Goal: Navigation & Orientation: Find specific page/section

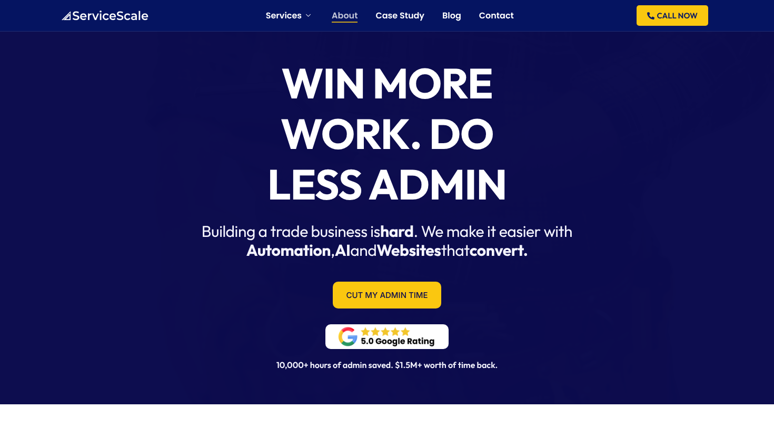
click at [337, 17] on link "About" at bounding box center [345, 16] width 26 height 8
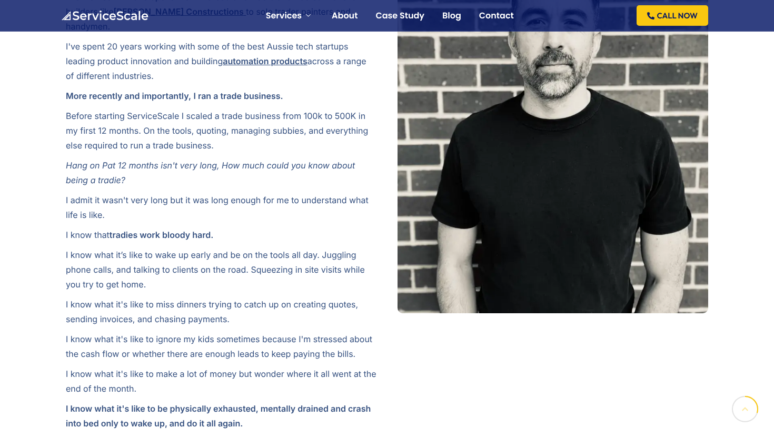
scroll to position [392, 0]
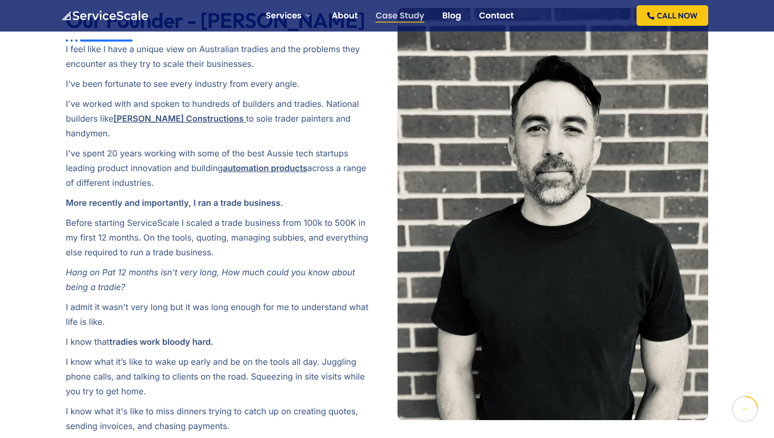
click at [386, 17] on link "Case Study" at bounding box center [400, 16] width 49 height 8
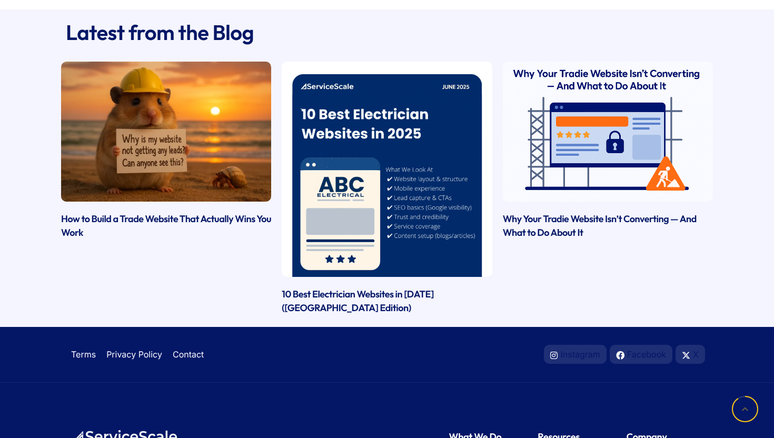
scroll to position [1400, 0]
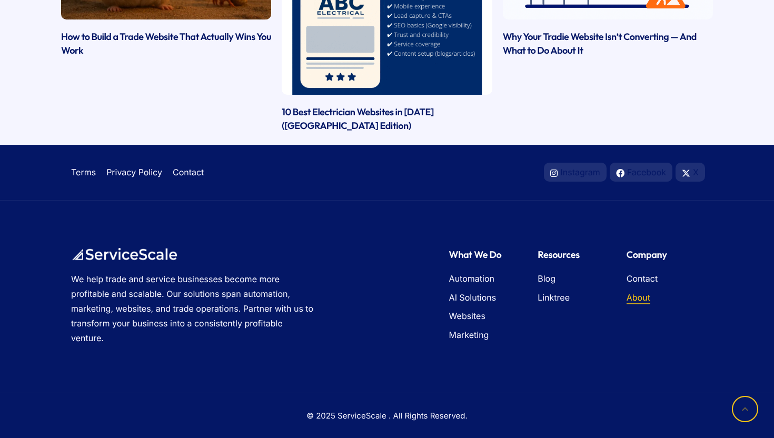
click at [645, 298] on span "About" at bounding box center [639, 298] width 24 height 14
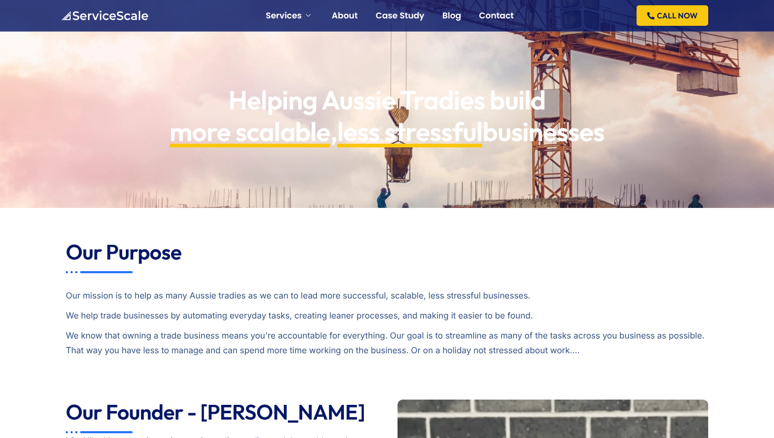
click at [145, 12] on img at bounding box center [105, 16] width 88 height 11
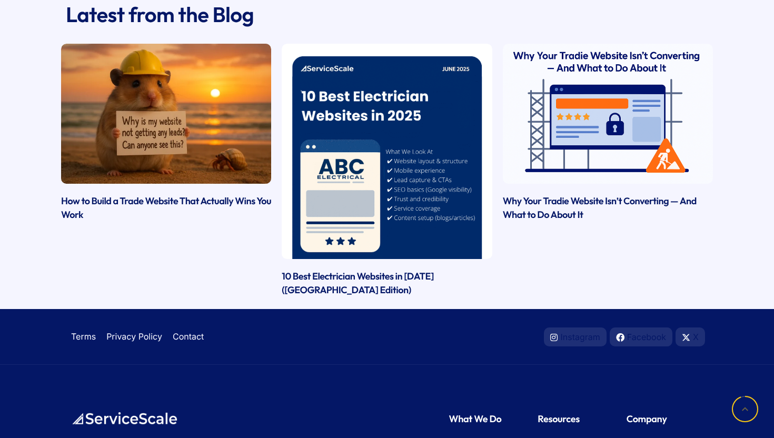
scroll to position [3031, 0]
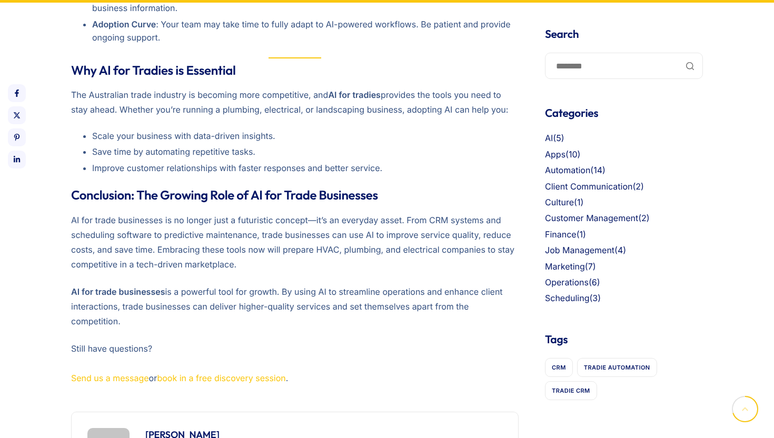
scroll to position [1659, 0]
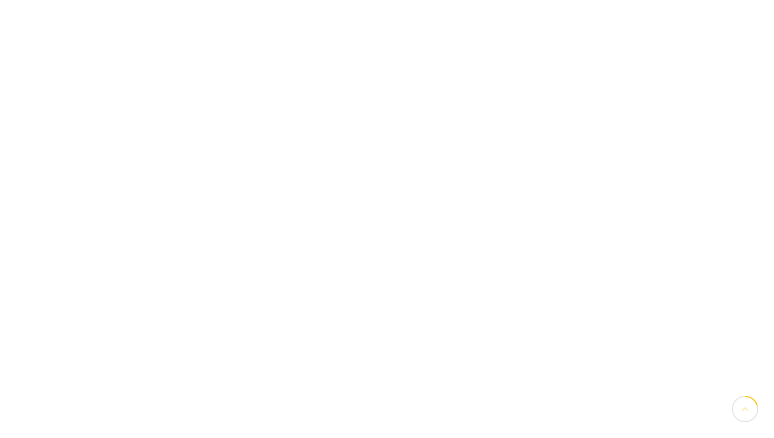
scroll to position [173, 0]
